Goal: Information Seeking & Learning: Learn about a topic

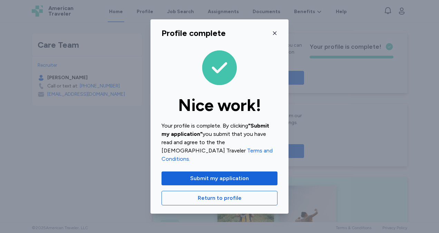
click at [271, 37] on div "Profile complete" at bounding box center [219, 33] width 116 height 11
click at [273, 36] on icon "button" at bounding box center [275, 33] width 6 height 6
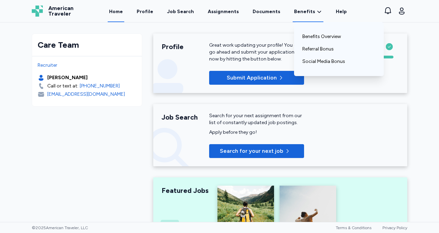
click at [310, 10] on link "Benefits" at bounding box center [308, 11] width 28 height 7
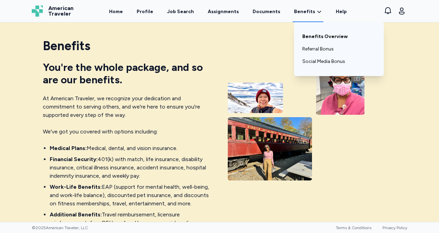
click at [313, 31] on link "Benefits Overview" at bounding box center [338, 36] width 73 height 12
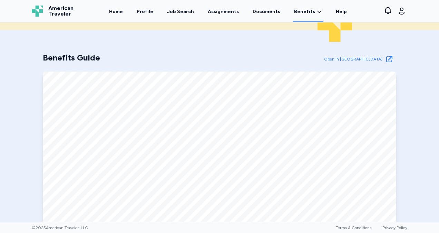
scroll to position [244, 0]
click at [362, 59] on span "Open in [GEOGRAPHIC_DATA]" at bounding box center [353, 59] width 58 height 6
